Goal: Task Accomplishment & Management: Complete application form

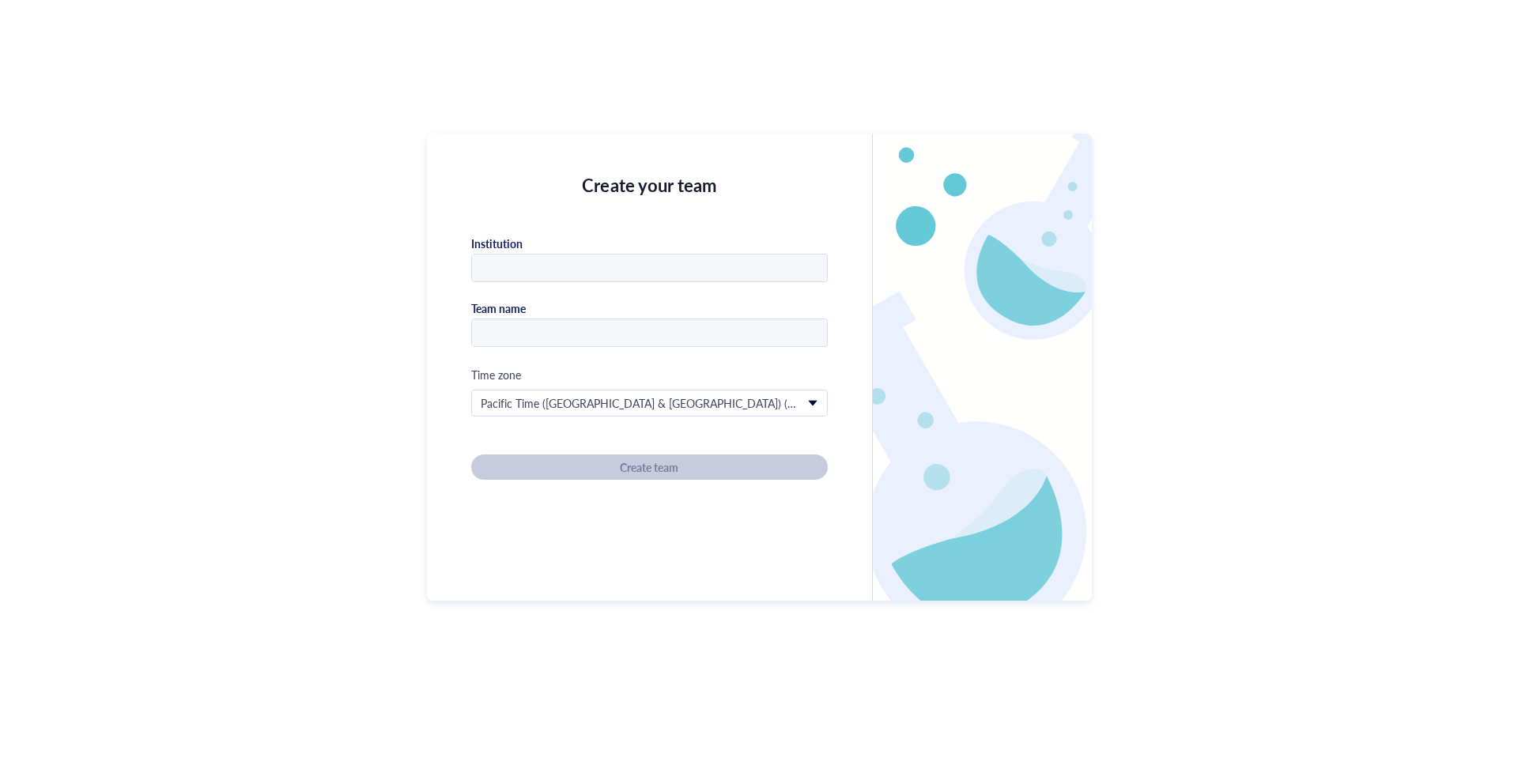
click at [171, 12] on div "Create your team Institution Team name Time zone Pacific Time ([GEOGRAPHIC_DATA…" at bounding box center [759, 392] width 1518 height 784
click at [830, 435] on div "Create your team Institution Team name Time zone Pacific Time ([GEOGRAPHIC_DATA…" at bounding box center [650, 367] width 445 height 467
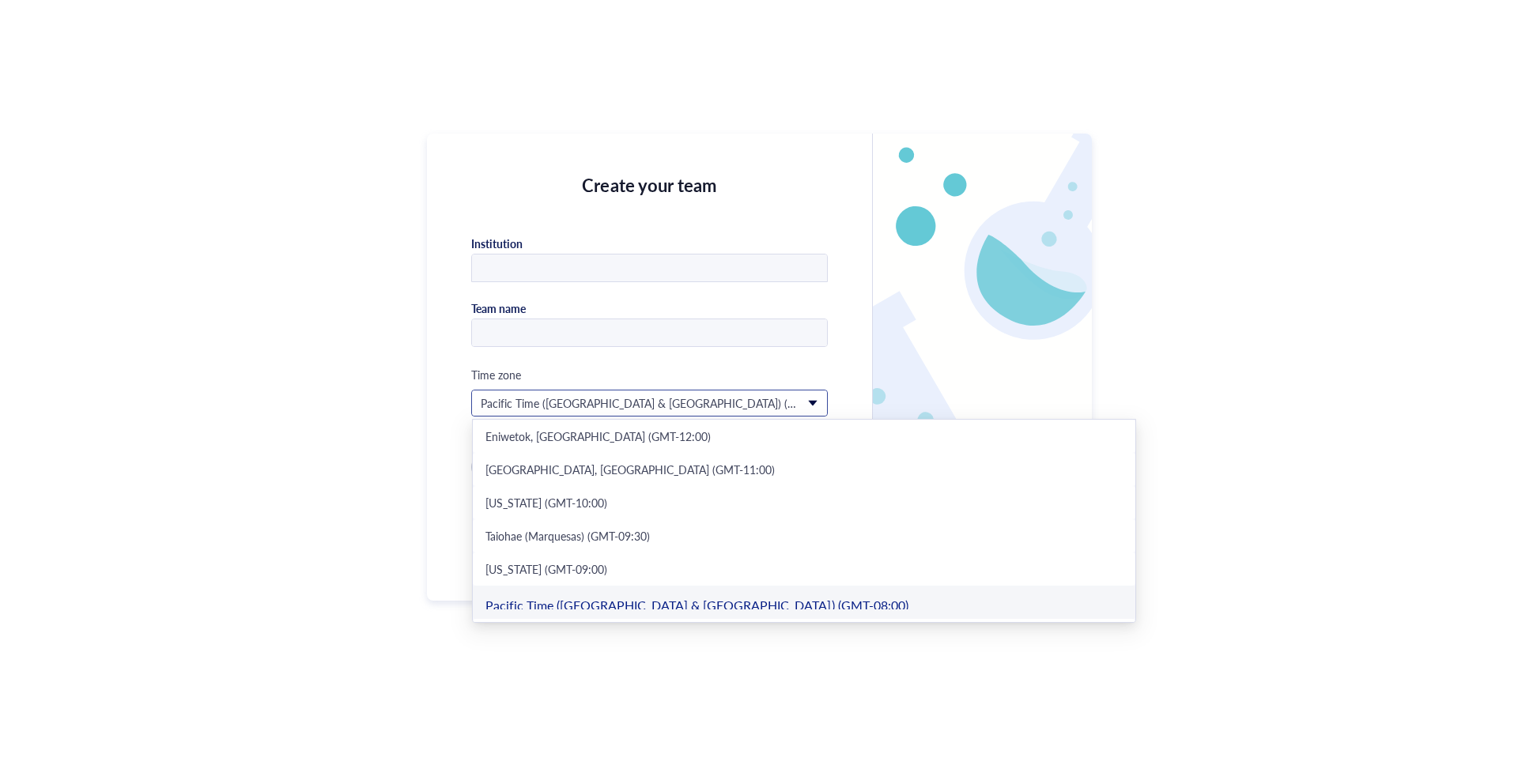
click at [681, 409] on span "Pacific Time (US & Canada) (GMT-08:00)" at bounding box center [648, 403] width 334 height 14
click at [692, 349] on div "Create your team Institution Team name Time zone Pacific Time (US & Canada) (GM…" at bounding box center [650, 367] width 445 height 467
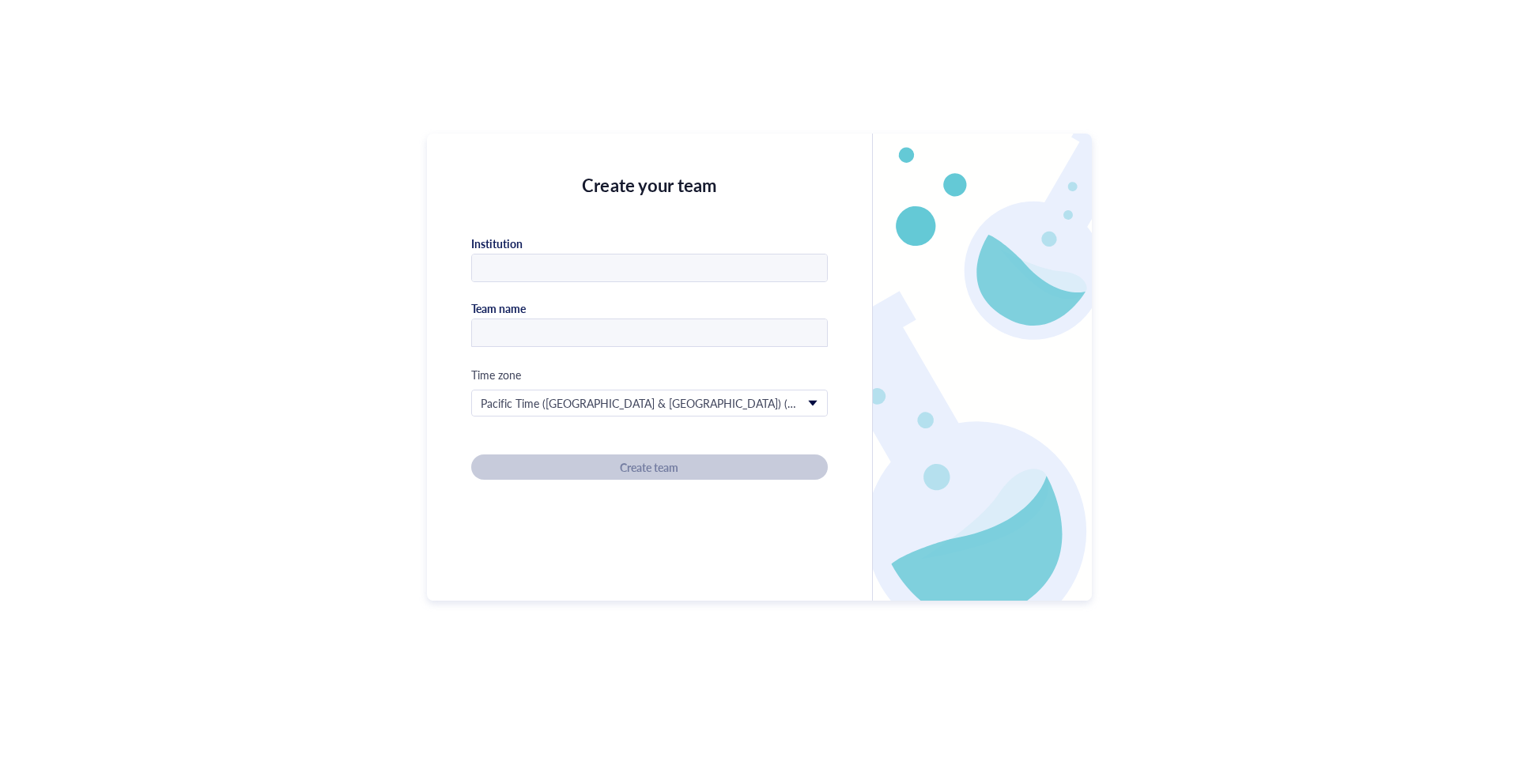
click at [695, 339] on input "text" at bounding box center [649, 333] width 355 height 29
click at [665, 268] on input "text" at bounding box center [649, 268] width 355 height 29
click at [713, 270] on input "text" at bounding box center [649, 268] width 355 height 29
click at [597, 345] on div at bounding box center [649, 332] width 357 height 29
drag, startPoint x: 546, startPoint y: 282, endPoint x: 416, endPoint y: 262, distance: 131.5
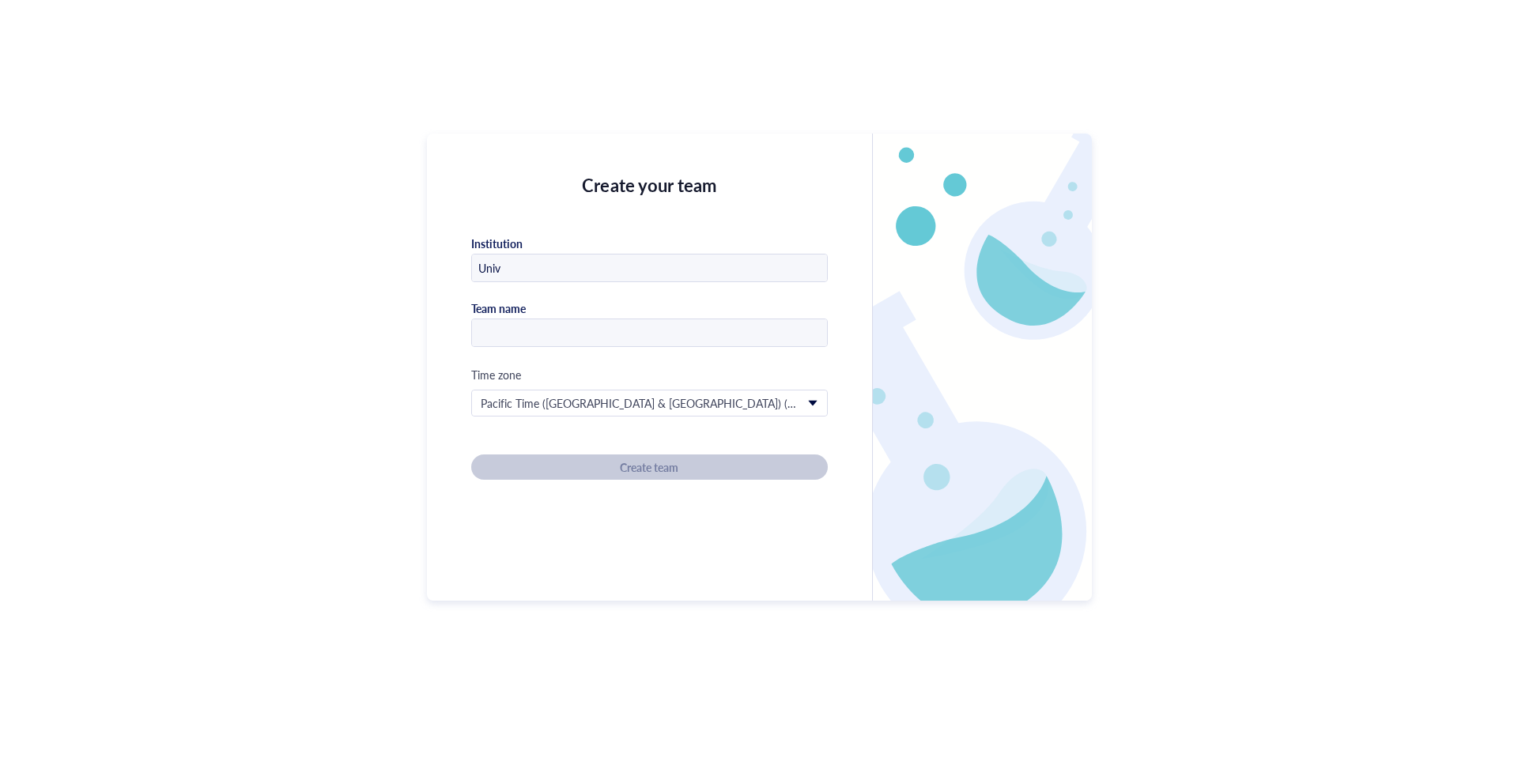
click at [416, 262] on div "Create your team Institution Univ Team name Time zone Pacific Time (US & Canada…" at bounding box center [759, 392] width 1518 height 784
drag, startPoint x: 517, startPoint y: 267, endPoint x: 440, endPoint y: 263, distance: 77.1
click at [440, 263] on div "Create your team Institution Univ Team name Time zone Pacific Time (US & Canada…" at bounding box center [650, 367] width 445 height 467
type input "trial"
click at [530, 337] on input "text" at bounding box center [649, 333] width 355 height 29
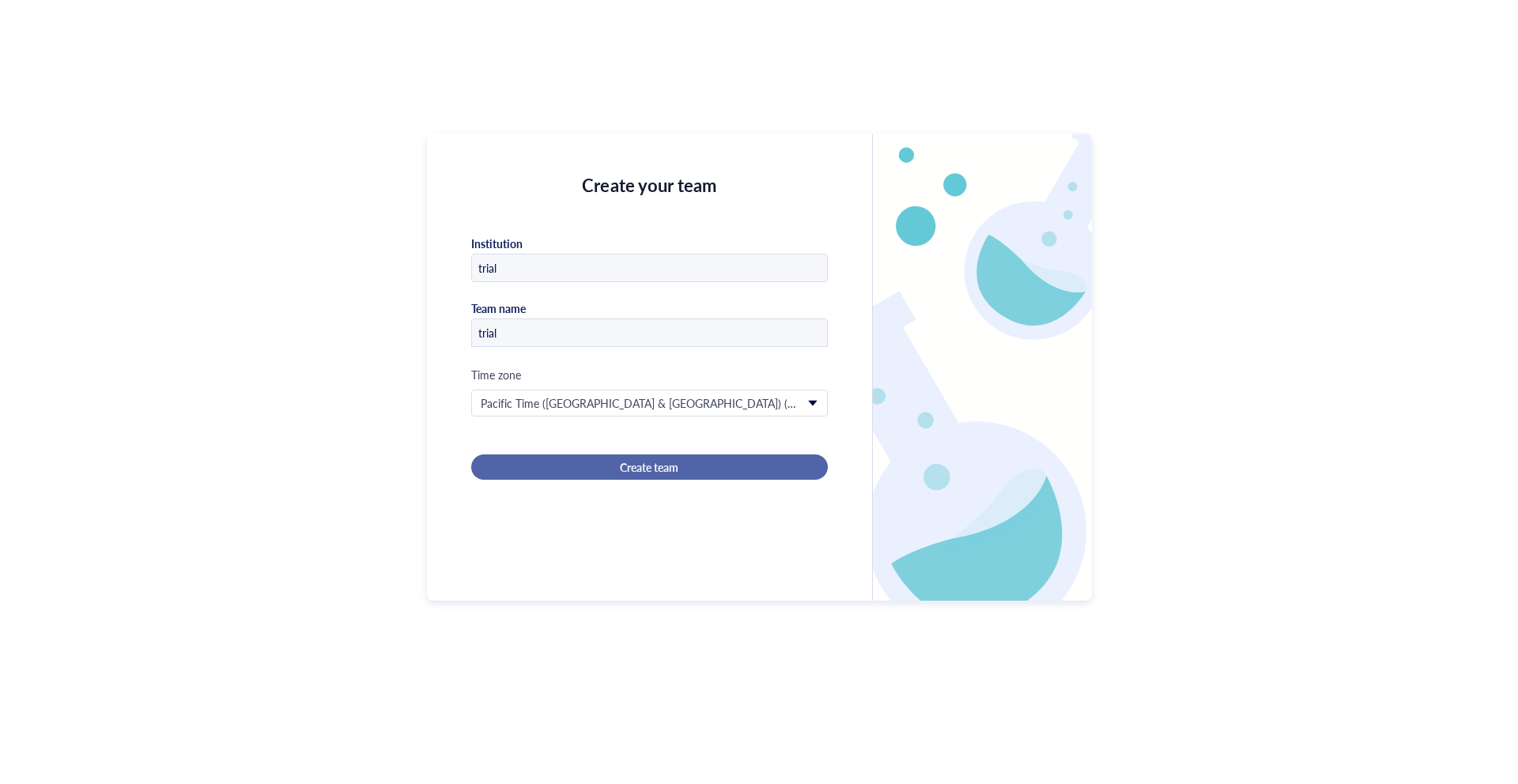
type input "trial"
click at [539, 456] on button "Create team" at bounding box center [649, 468] width 357 height 26
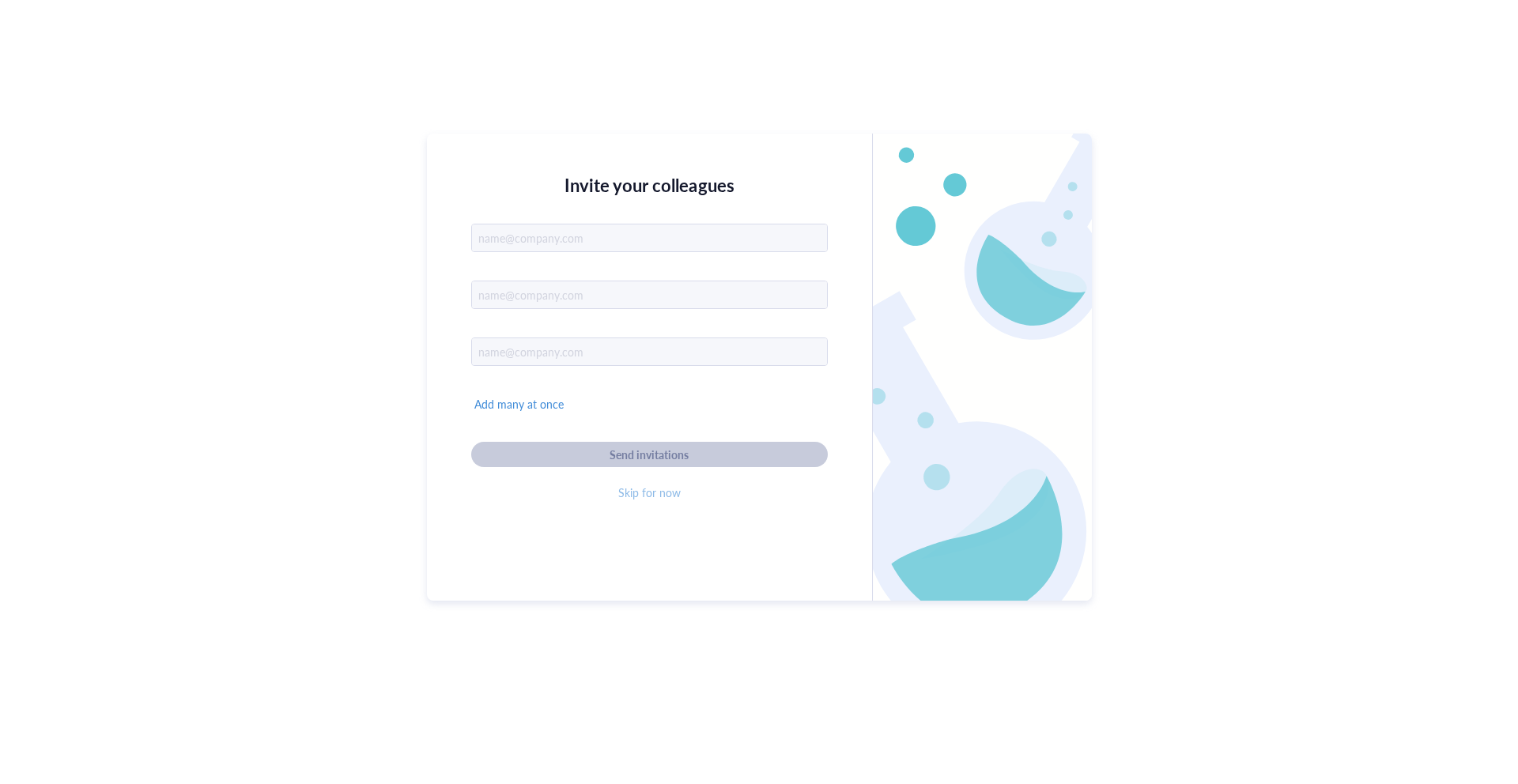
click at [670, 494] on span "Skip for now" at bounding box center [649, 492] width 62 height 14
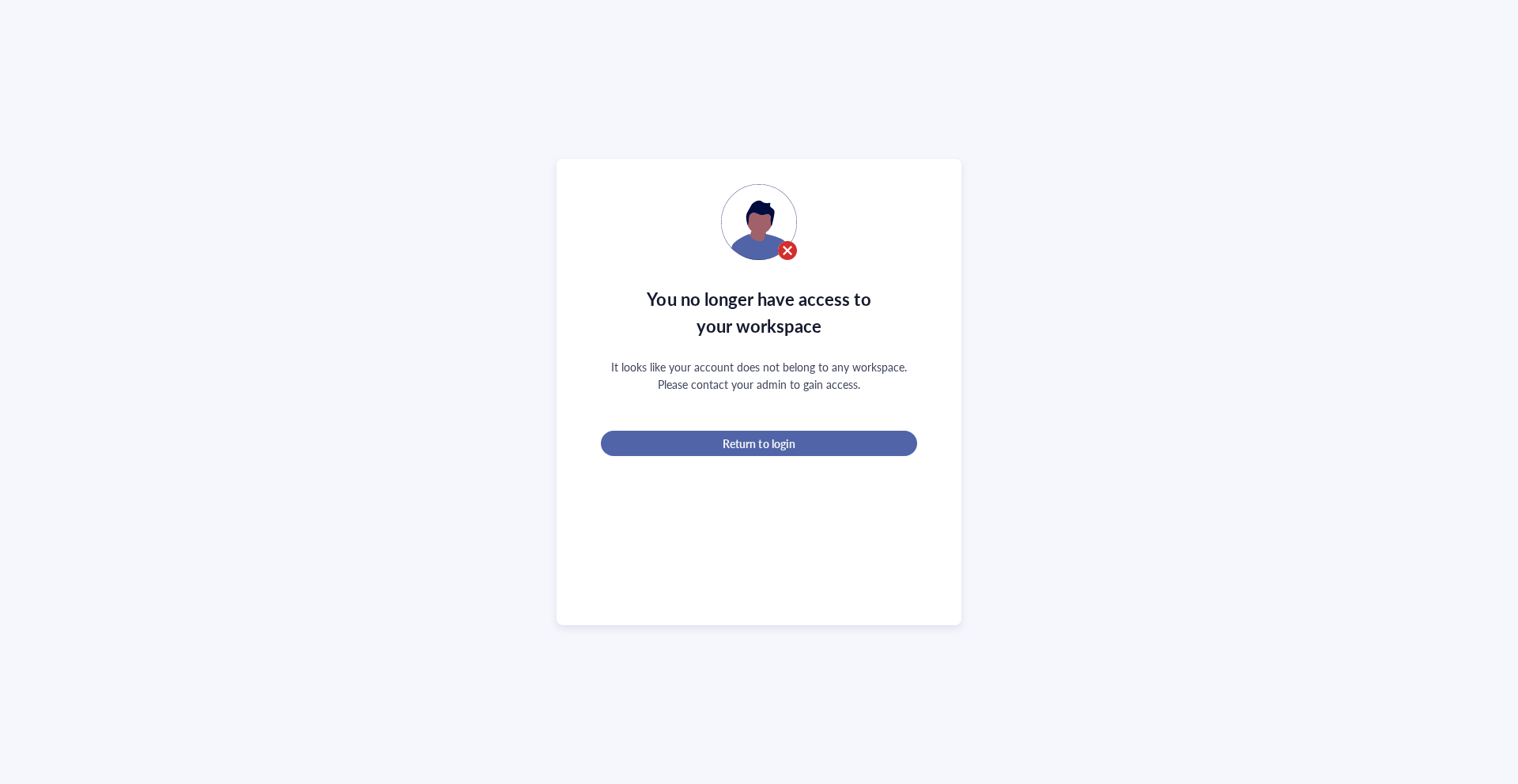
click at [865, 447] on button "Return to login" at bounding box center [759, 444] width 316 height 26
